Goal: Transaction & Acquisition: Purchase product/service

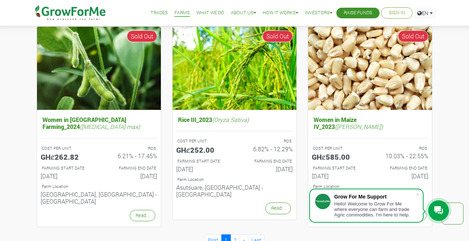
scroll to position [714, 0]
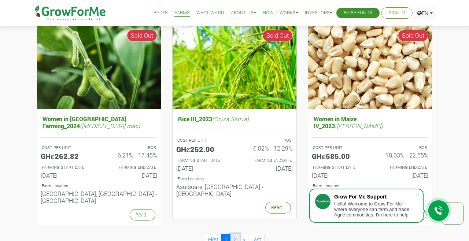
click at [235, 234] on link "2" at bounding box center [236, 239] width 10 height 11
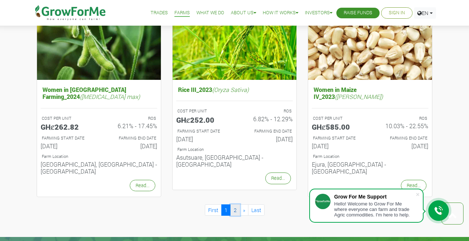
scroll to position [749, 0]
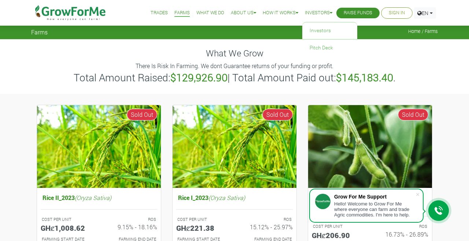
click at [314, 11] on link "Investors" at bounding box center [318, 13] width 27 height 8
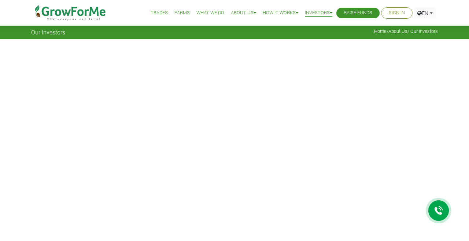
click at [151, 10] on link "Trades" at bounding box center [159, 13] width 17 height 8
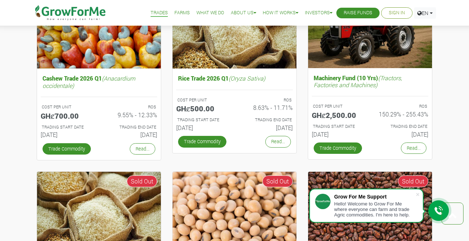
scroll to position [305, 0]
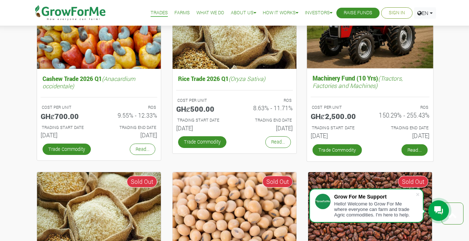
click at [409, 152] on link "Read..." at bounding box center [415, 150] width 26 height 12
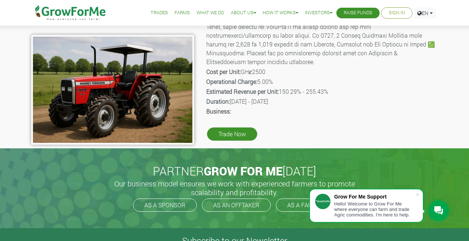
scroll to position [129, 0]
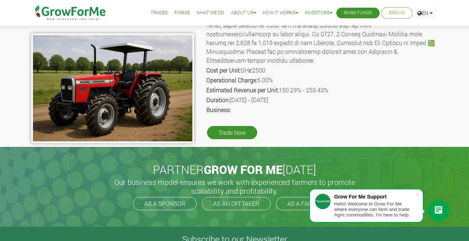
click at [228, 126] on link "Trade Now" at bounding box center [232, 132] width 50 height 13
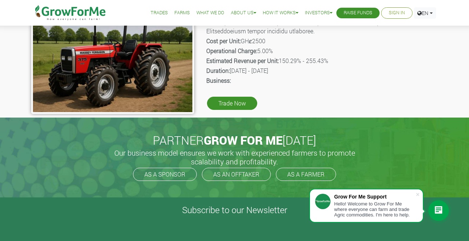
scroll to position [165, 0]
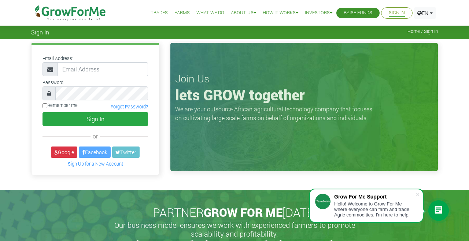
click at [88, 165] on link "Sign Up for a New Account" at bounding box center [95, 164] width 55 height 6
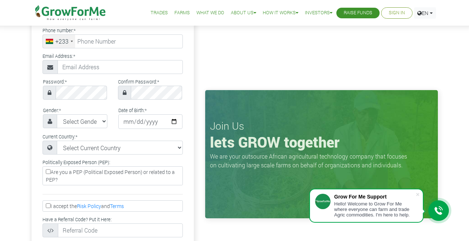
scroll to position [75, 0]
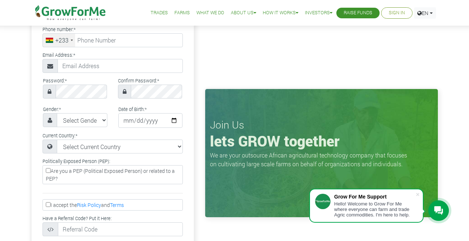
click at [49, 205] on input "I accept the Risk Policy and Terms" at bounding box center [48, 204] width 5 height 5
checkbox input "true"
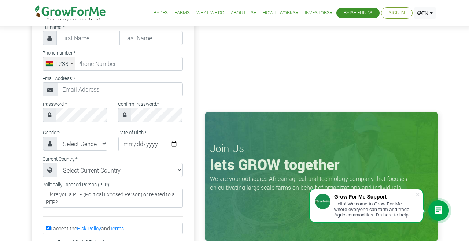
scroll to position [54, 0]
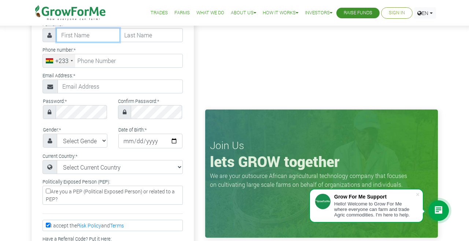
click at [71, 34] on input "text" at bounding box center [87, 35] width 63 height 14
type input "Bright"
type input "Kordorwu"
type input "0504826136"
type input "Itsedudzi@gmail.com"
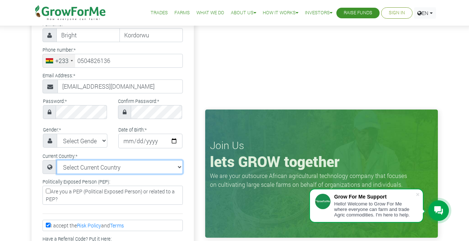
select select "Ghana"
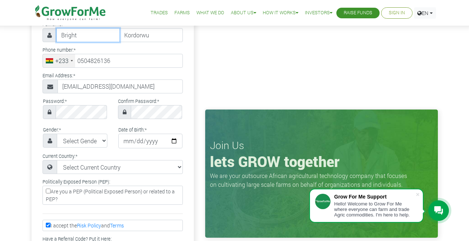
type input "50 482 6136"
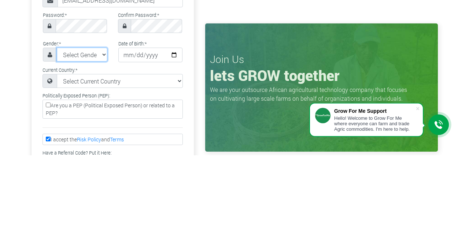
click at [71, 143] on select "Select Gender Female Male" at bounding box center [82, 141] width 51 height 14
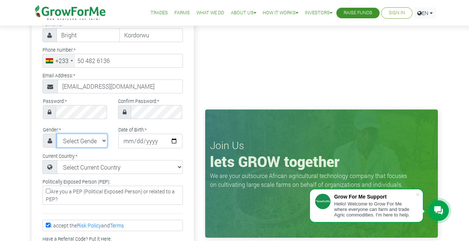
select select "Male"
click at [57, 134] on select "Select Gender Female Male" at bounding box center [82, 141] width 51 height 14
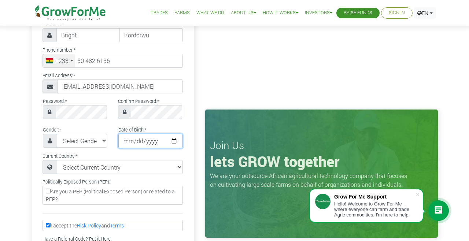
click at [121, 144] on input "date" at bounding box center [150, 141] width 65 height 15
type input "1997-10-04"
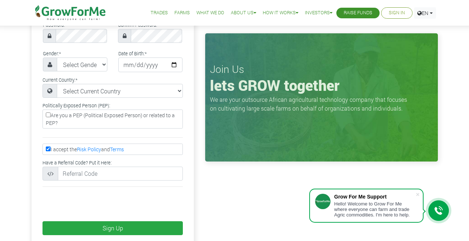
scroll to position [131, 0]
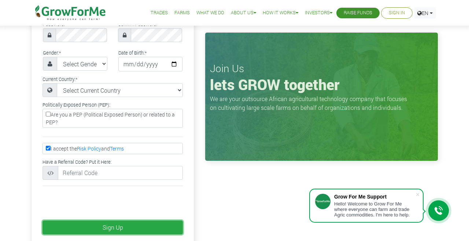
click at [74, 228] on button "Sign Up" at bounding box center [113, 228] width 140 height 14
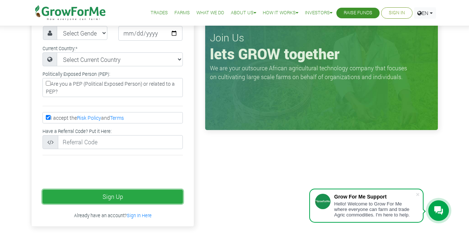
scroll to position [166, 0]
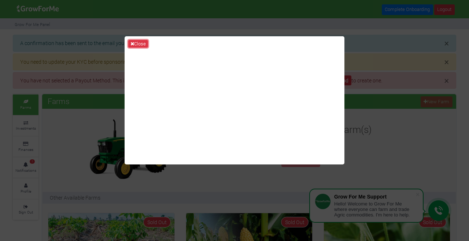
click at [141, 48] on button "Close" at bounding box center [138, 44] width 20 height 8
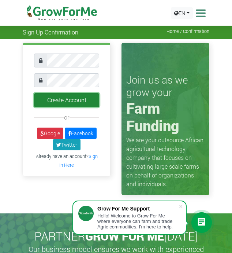
click at [74, 102] on button "Create Account" at bounding box center [66, 100] width 65 height 14
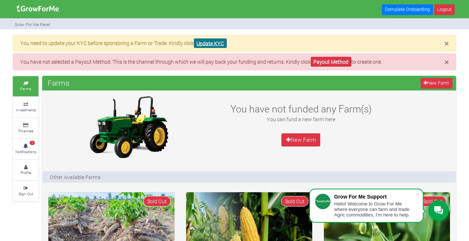
click at [213, 42] on link "Update KYC" at bounding box center [210, 43] width 33 height 10
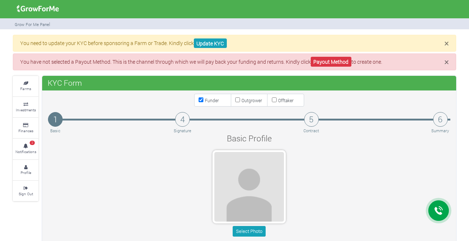
type input "50 482 6136"
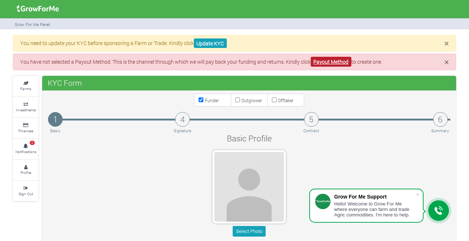
click at [331, 62] on link "Payout Method" at bounding box center [331, 62] width 41 height 10
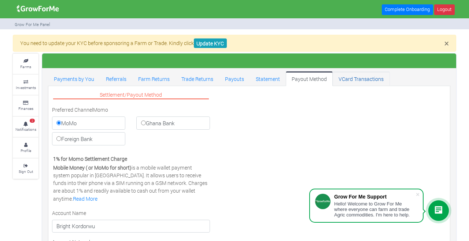
click at [358, 82] on link "VCard Transactions" at bounding box center [361, 78] width 57 height 15
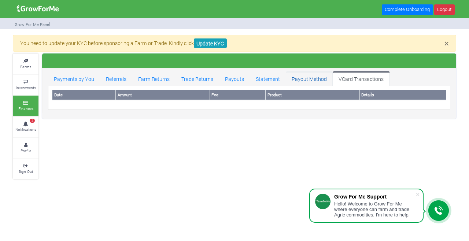
click at [309, 77] on link "Payout Method" at bounding box center [309, 78] width 47 height 15
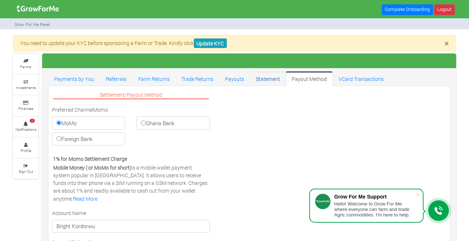
click at [266, 80] on link "Statement" at bounding box center [268, 78] width 36 height 15
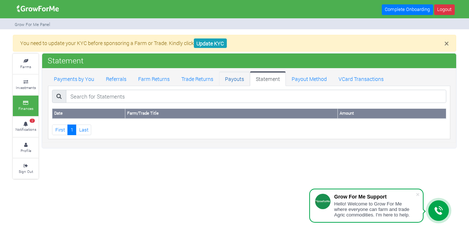
click at [225, 83] on link "Payouts" at bounding box center [234, 78] width 31 height 15
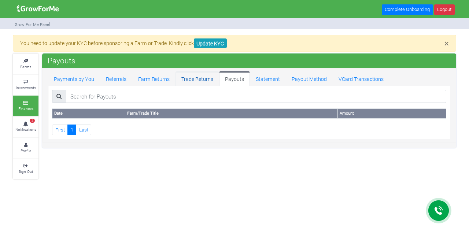
click at [201, 78] on link "Trade Returns" at bounding box center [198, 78] width 44 height 15
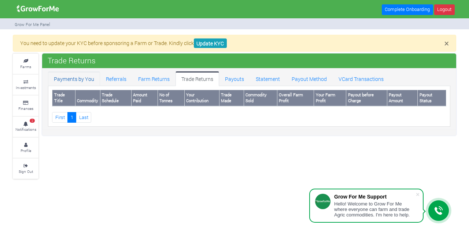
click at [74, 77] on link "Payments by You" at bounding box center [74, 78] width 52 height 15
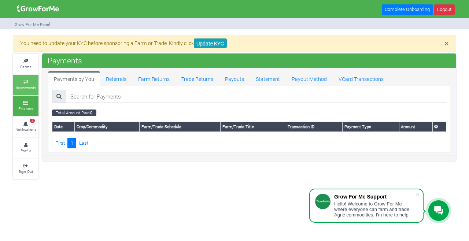
click at [24, 81] on icon at bounding box center [26, 82] width 22 height 4
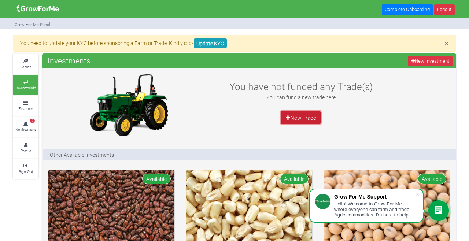
click at [305, 122] on link "New Trade" at bounding box center [301, 117] width 40 height 13
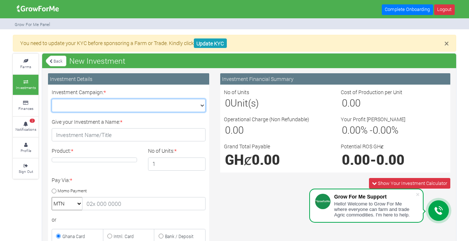
click at [194, 108] on select "Cocoa/Shearnut Trade 2026 Q1 (Cocoa Trade :: [DATE] - [DATE]) Maize Trade 2026 …" at bounding box center [129, 105] width 154 height 13
select select "42"
click at [52, 99] on select "Cocoa/Shearnut Trade 2026 Q1 (Cocoa Trade :: [DATE] - [DATE]) Maize Trade 2026 …" at bounding box center [129, 105] width 154 height 13
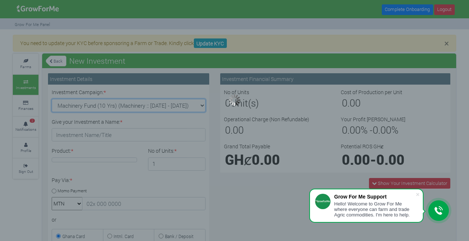
type input "1"
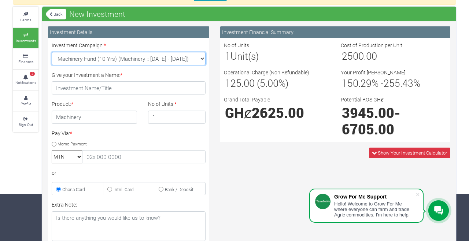
scroll to position [47, 0]
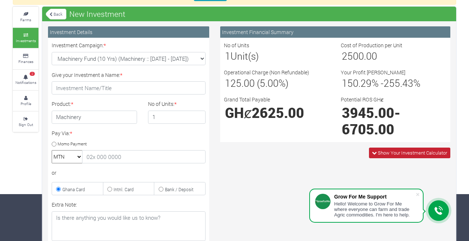
click at [381, 156] on span "Show Your Investment Calculator" at bounding box center [412, 153] width 69 height 7
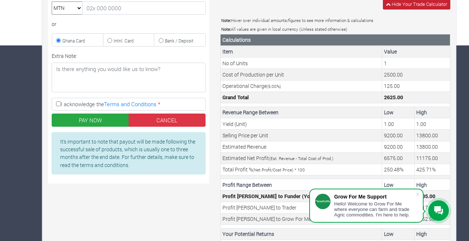
scroll to position [196, 0]
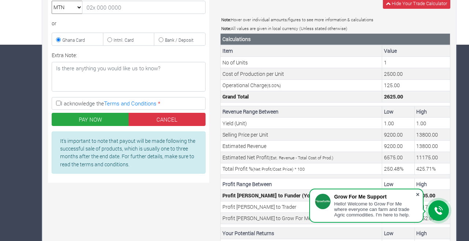
click at [415, 198] on span at bounding box center [417, 194] width 7 height 7
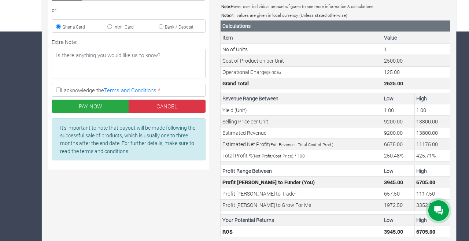
scroll to position [215, 0]
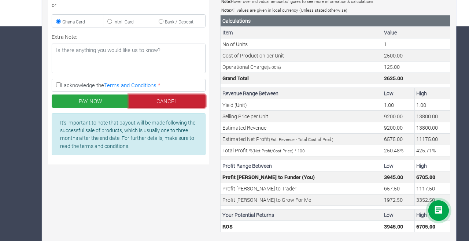
click at [178, 103] on link "CANCEL" at bounding box center [167, 101] width 77 height 13
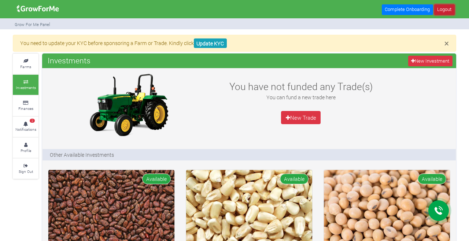
click at [445, 11] on link "Logout" at bounding box center [444, 9] width 21 height 11
